Goal: Use online tool/utility: Utilize a website feature to perform a specific function

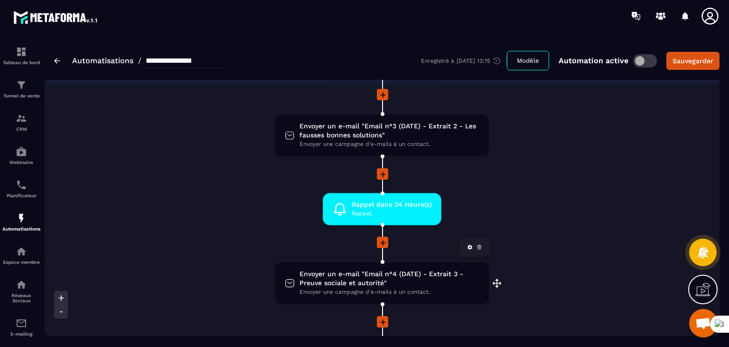
scroll to position [380, 0]
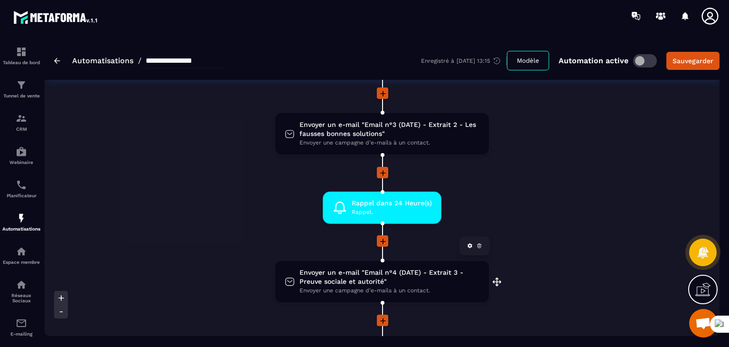
click at [372, 276] on span "Envoyer un e-mail "Email n°4 (DATE) - Extrait 3 - Preuve sociale et autorité"" at bounding box center [390, 277] width 180 height 18
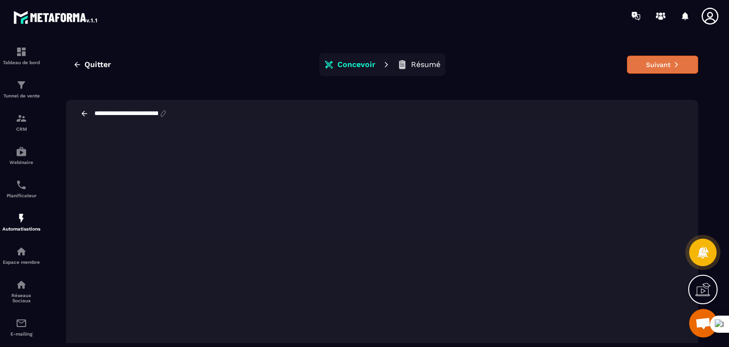
click at [669, 68] on button "Suivant" at bounding box center [662, 65] width 71 height 18
click at [659, 65] on button "Suivant" at bounding box center [662, 65] width 71 height 18
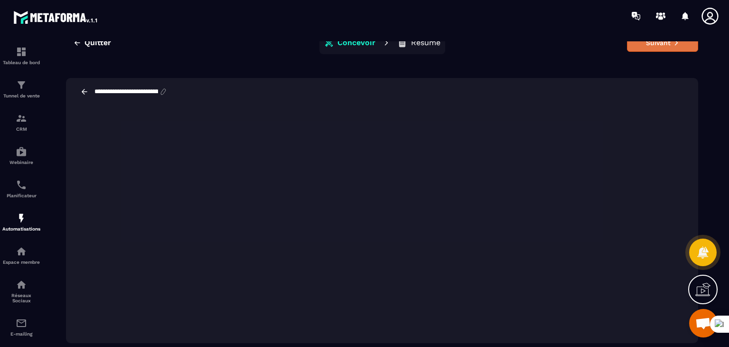
click at [663, 46] on button "Suivant" at bounding box center [662, 43] width 71 height 18
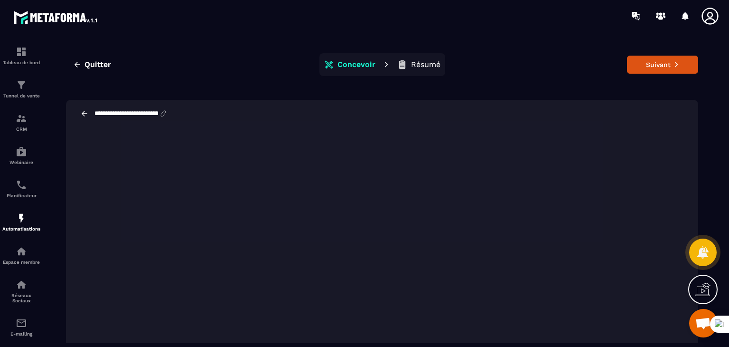
click at [413, 64] on p "Résumé" at bounding box center [425, 64] width 29 height 9
click at [418, 65] on p "Résumé" at bounding box center [425, 64] width 29 height 9
